Goal: Task Accomplishment & Management: Use online tool/utility

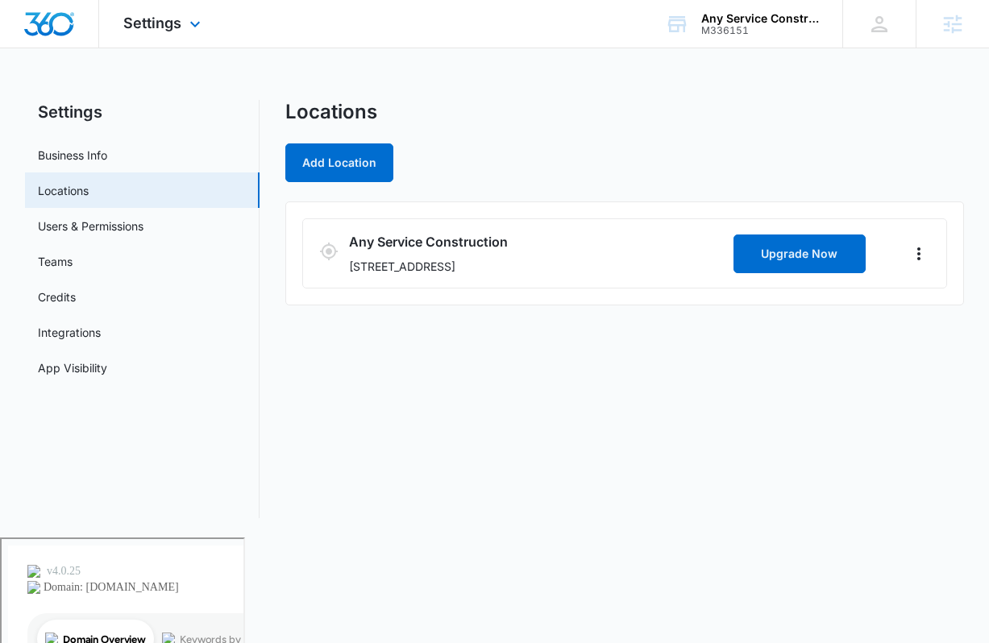
click at [156, 8] on div "Settings Apps Reputation Websites Forms CRM Email Social Content Ads Intelligen…" at bounding box center [164, 24] width 130 height 48
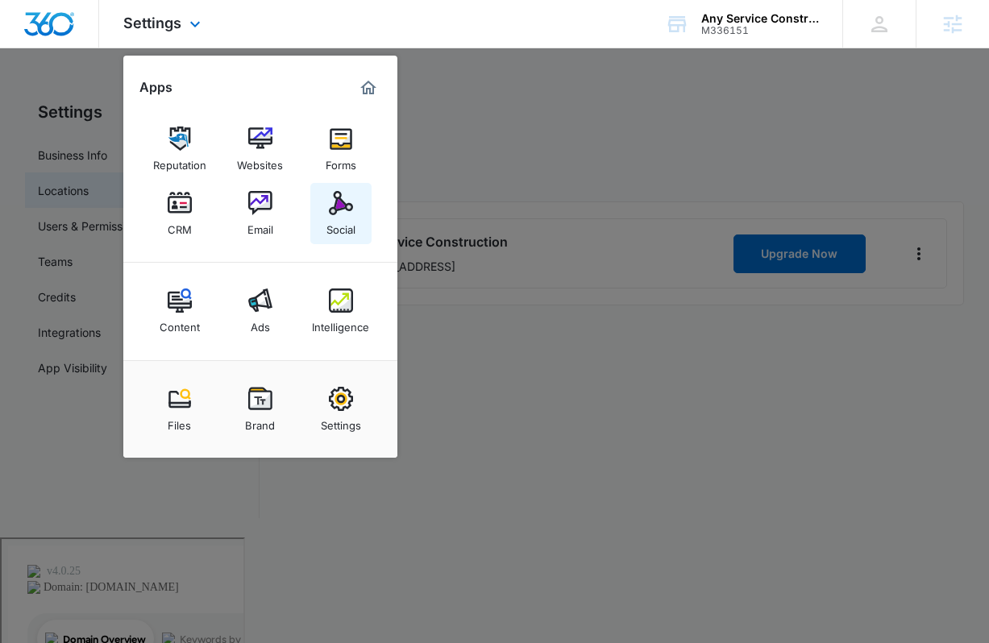
click at [338, 231] on div "Social" at bounding box center [340, 225] width 29 height 21
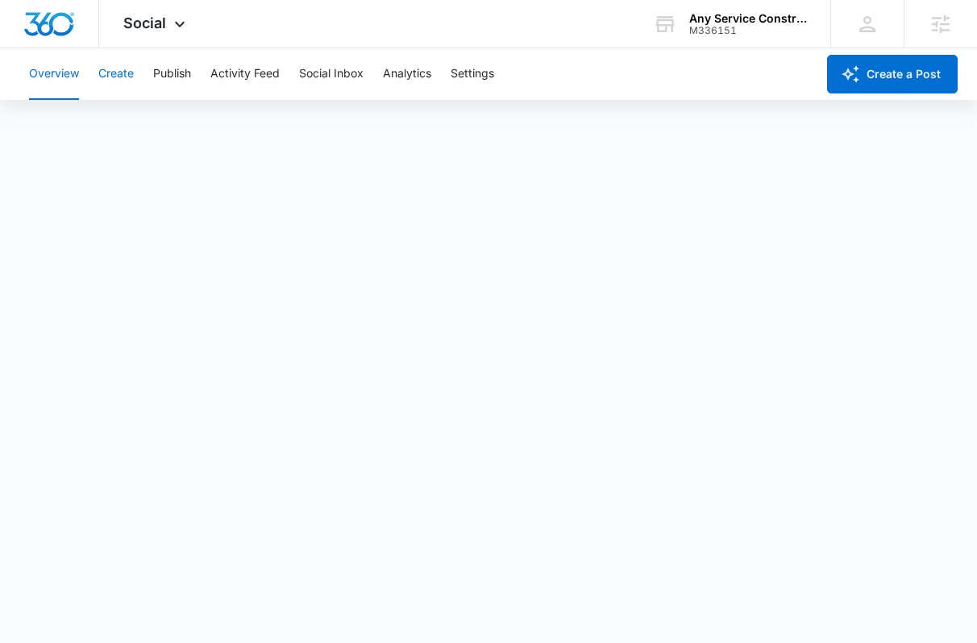
click at [110, 71] on button "Create" at bounding box center [115, 74] width 35 height 52
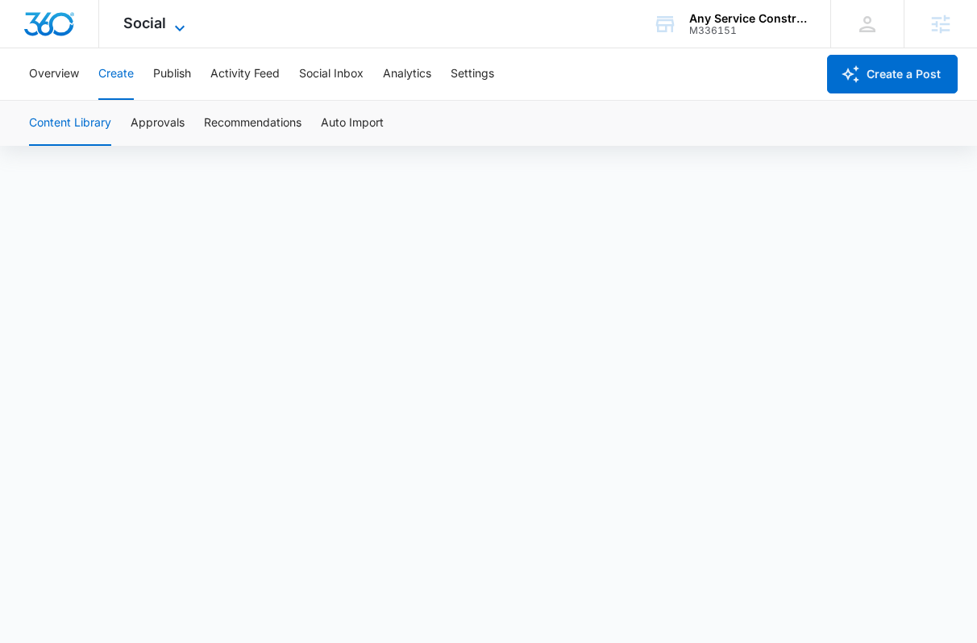
click at [147, 23] on span "Social" at bounding box center [144, 23] width 43 height 17
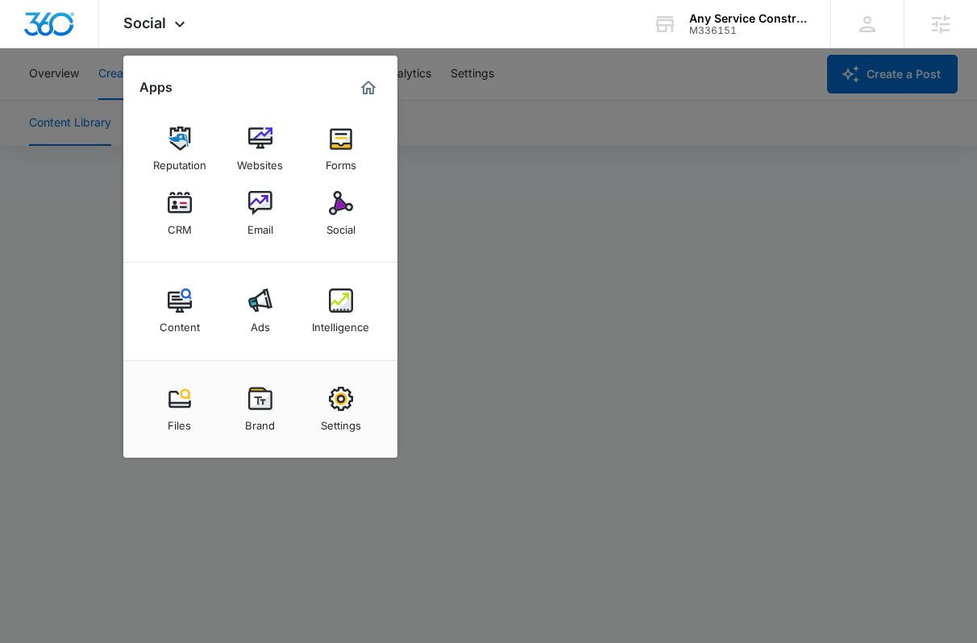
click at [431, 206] on div at bounding box center [488, 321] width 977 height 643
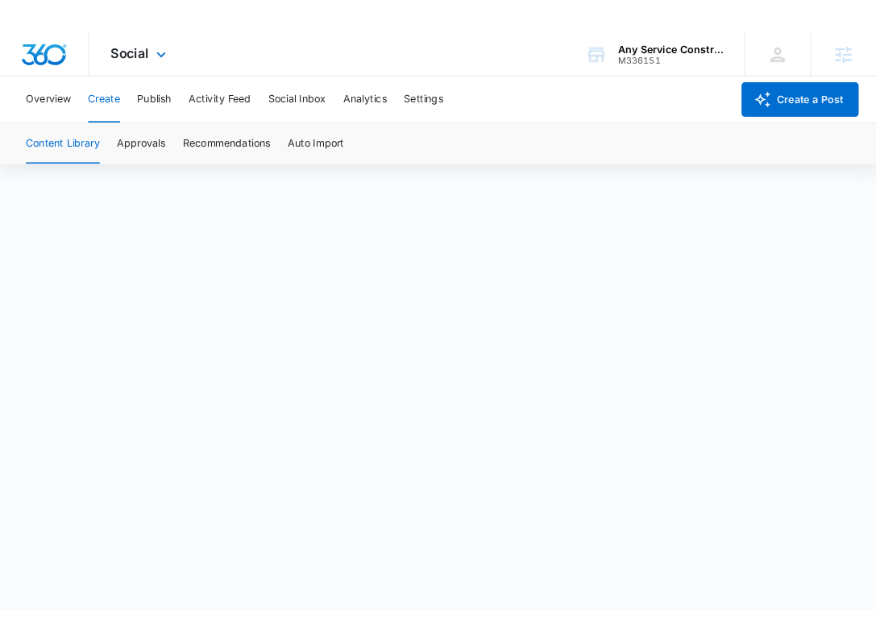
scroll to position [11, 0]
